Goal: Transaction & Acquisition: Purchase product/service

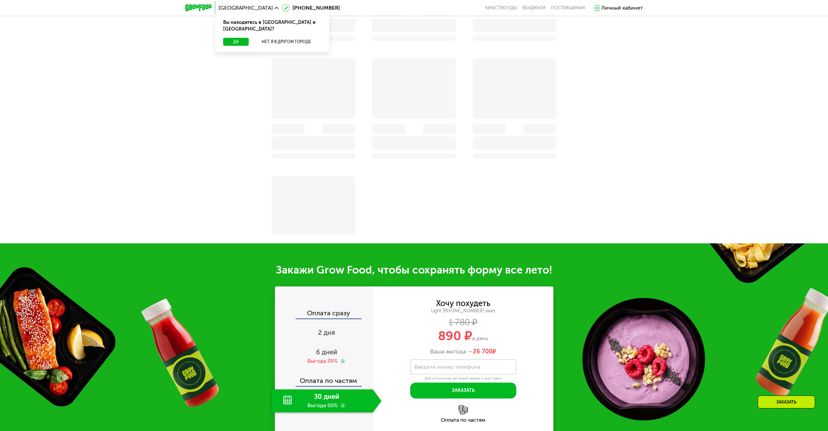
scroll to position [431, 0]
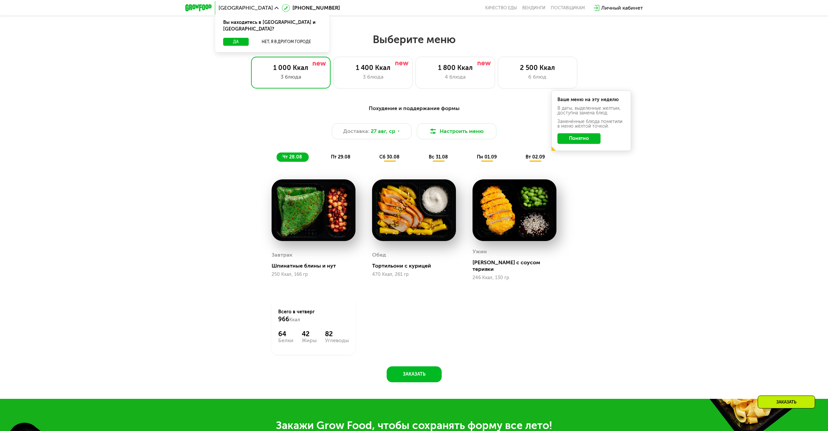
drag, startPoint x: 782, startPoint y: 95, endPoint x: 765, endPoint y: 68, distance: 31.9
click at [782, 95] on div "Выберите меню 1 000 Ккал 3 блюда 1 400 Ккал 3 блюда 1 800 Ккал 4 блюда 2 500 Кк…" at bounding box center [414, 216] width 828 height 366
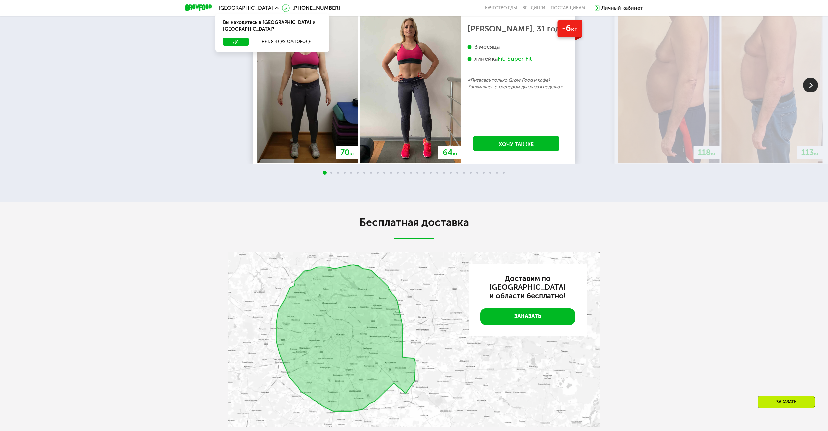
scroll to position [1378, 0]
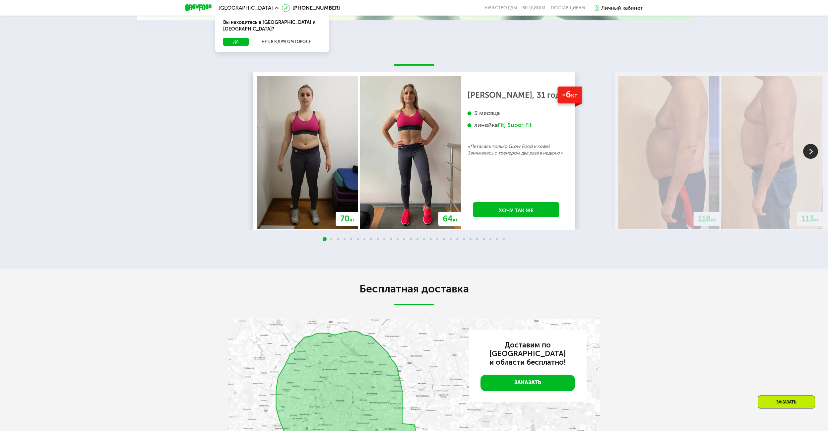
click at [188, 12] on div at bounding box center [198, 8] width 33 height 14
click at [191, 7] on img at bounding box center [198, 7] width 26 height 7
click at [195, 6] on img at bounding box center [198, 7] width 26 height 7
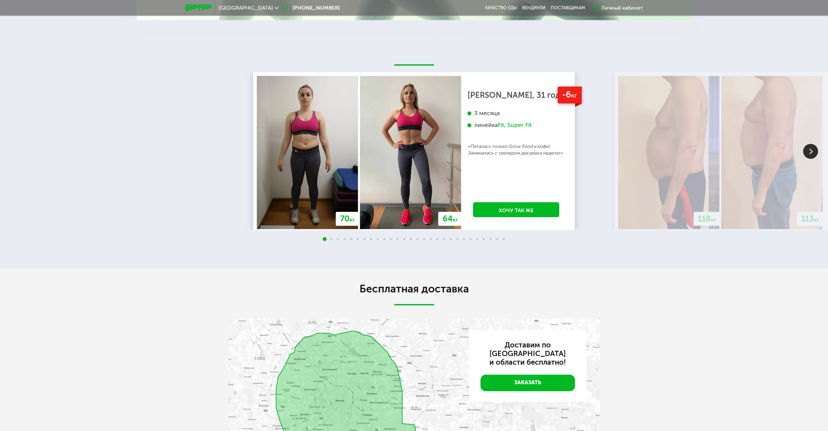
scroll to position [0, 0]
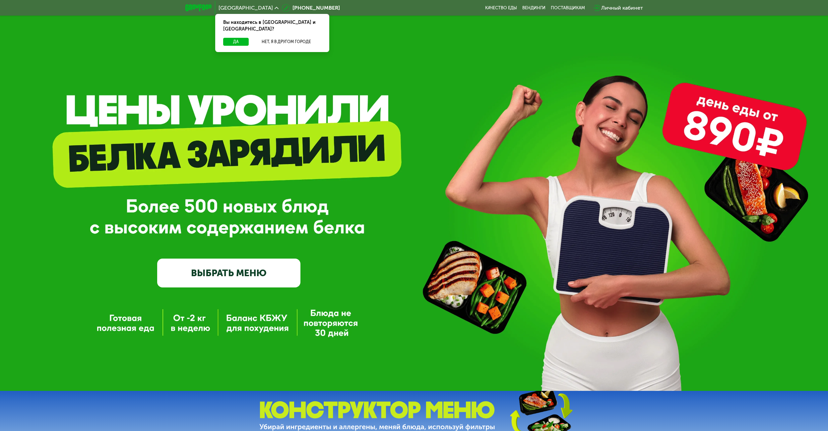
click at [610, 232] on div "GrowFood — доставка правильного питания ВЫБРАТЬ МЕНЮ" at bounding box center [414, 209] width 828 height 155
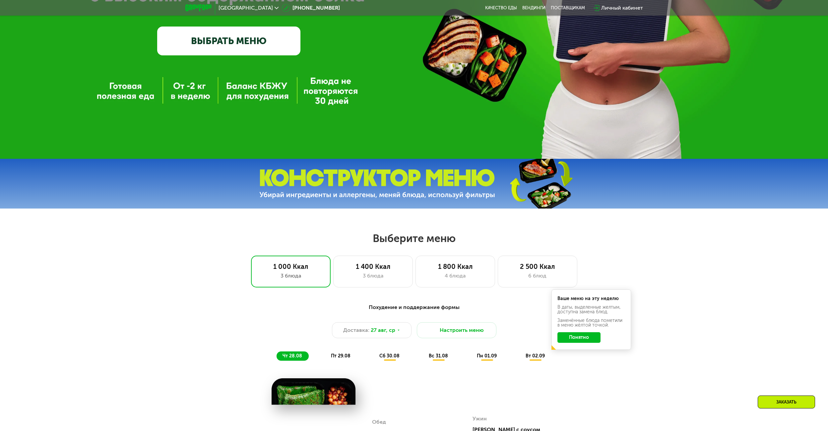
scroll to position [464, 0]
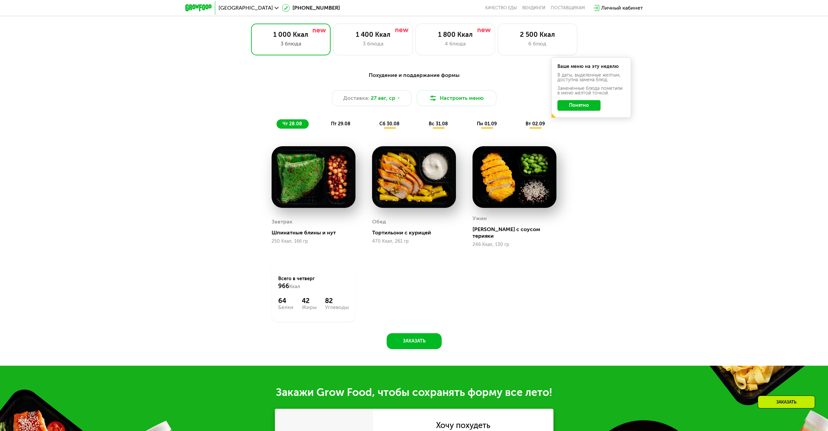
drag, startPoint x: 605, startPoint y: 294, endPoint x: 568, endPoint y: 208, distance: 93.6
click at [605, 293] on div "Похудение и поддержание формы Доставка: 27 авг, ср Настроить меню чт 28.08 пт 2…" at bounding box center [414, 208] width 409 height 282
click at [616, 264] on div "Похудение и поддержание формы Доставка: 27 авг, ср Настроить меню чт 28.08 пт 2…" at bounding box center [414, 208] width 409 height 282
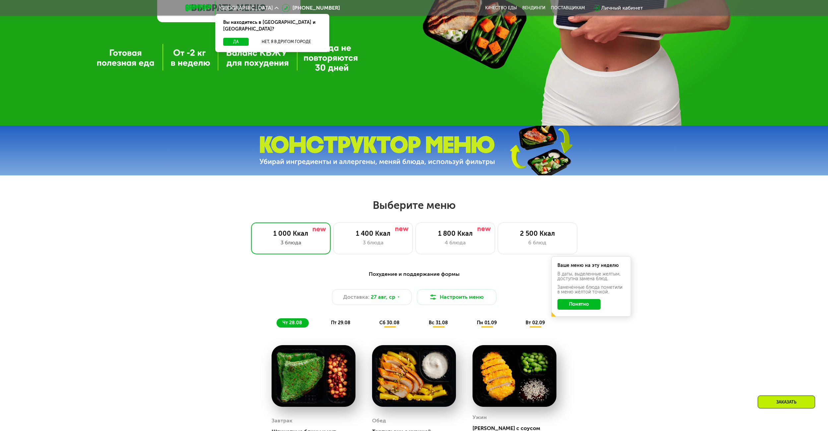
scroll to position [498, 0]
